Goal: Use online tool/utility: Utilize a website feature to perform a specific function

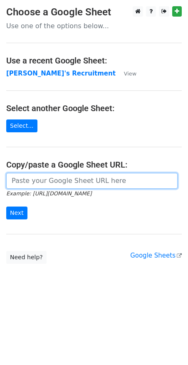
click at [29, 180] on input "url" at bounding box center [91, 181] width 171 height 16
paste input "https://docs.google.com/spreadsheets/d/1Cr9APMfEyBzomlp0d5nIDRAmjV2mnvwC1MH092O…"
type input "https://docs.google.com/spreadsheets/d/1Cr9APMfEyBzomlp0d5nIDRAmjV2mnvwC1MH092O…"
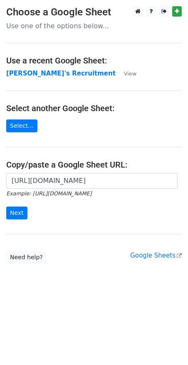
scroll to position [0, 0]
click at [20, 215] on input "Next" at bounding box center [16, 213] width 21 height 13
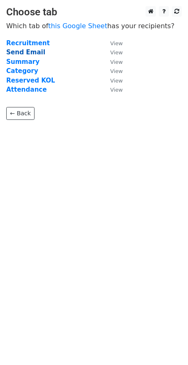
click at [27, 53] on strong "Send Email" at bounding box center [25, 52] width 39 height 7
